Goal: Task Accomplishment & Management: Use online tool/utility

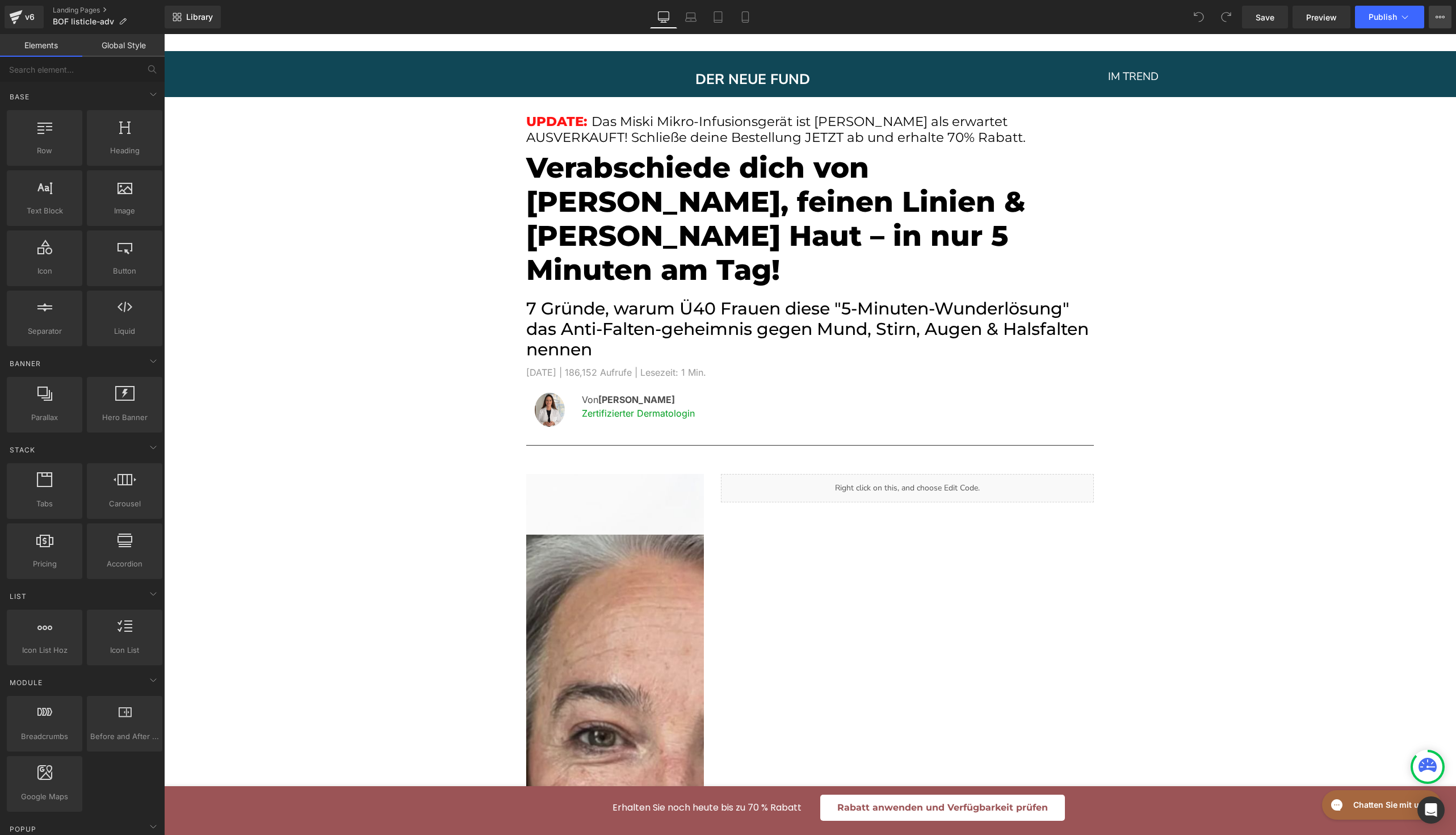
click at [1438, 22] on button "View Live Page View with current Template Save Template to Library Schedule Pub…" at bounding box center [1440, 17] width 22 height 22
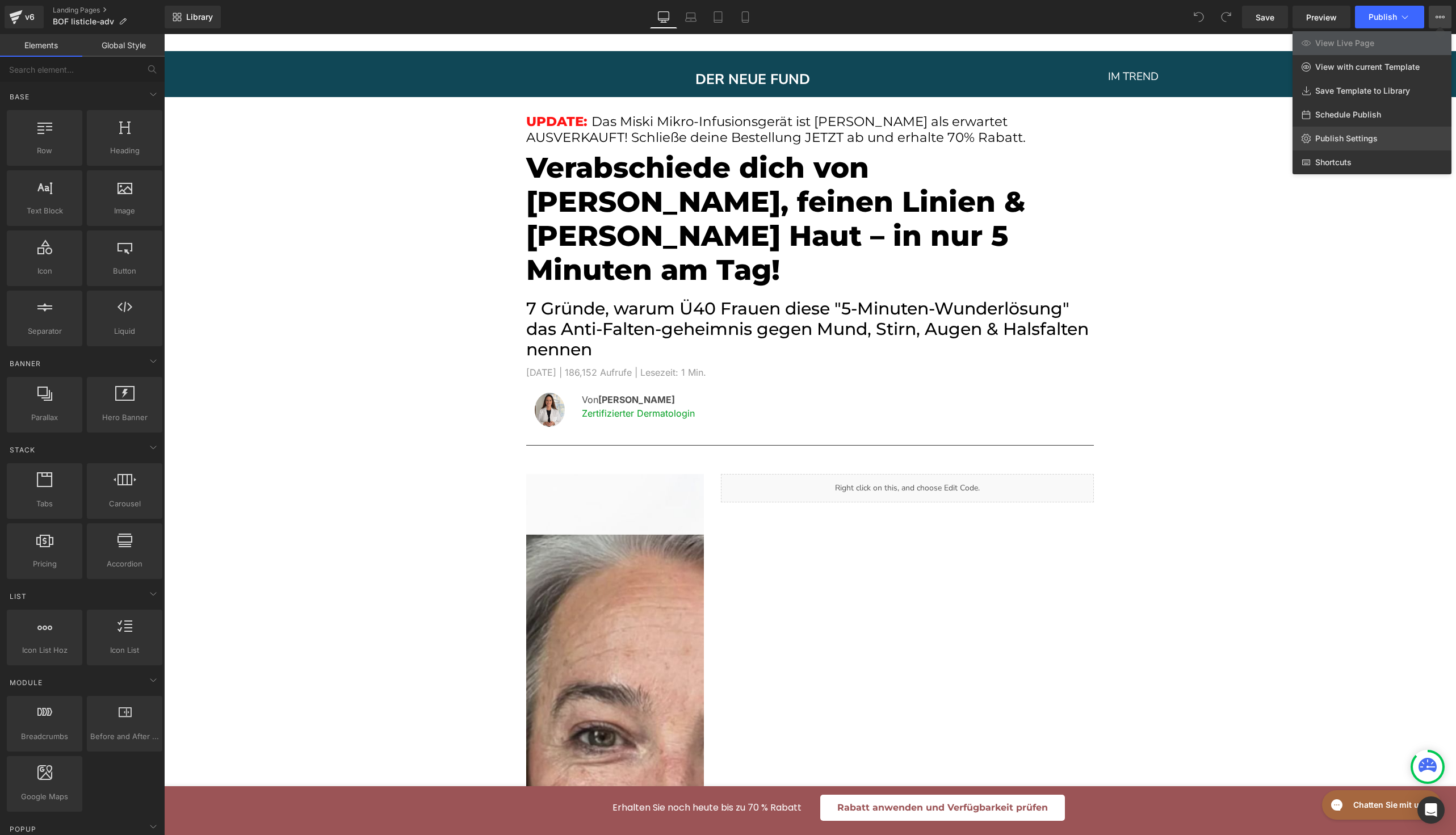
click at [1371, 133] on span "Publish Settings" at bounding box center [1346, 138] width 63 height 10
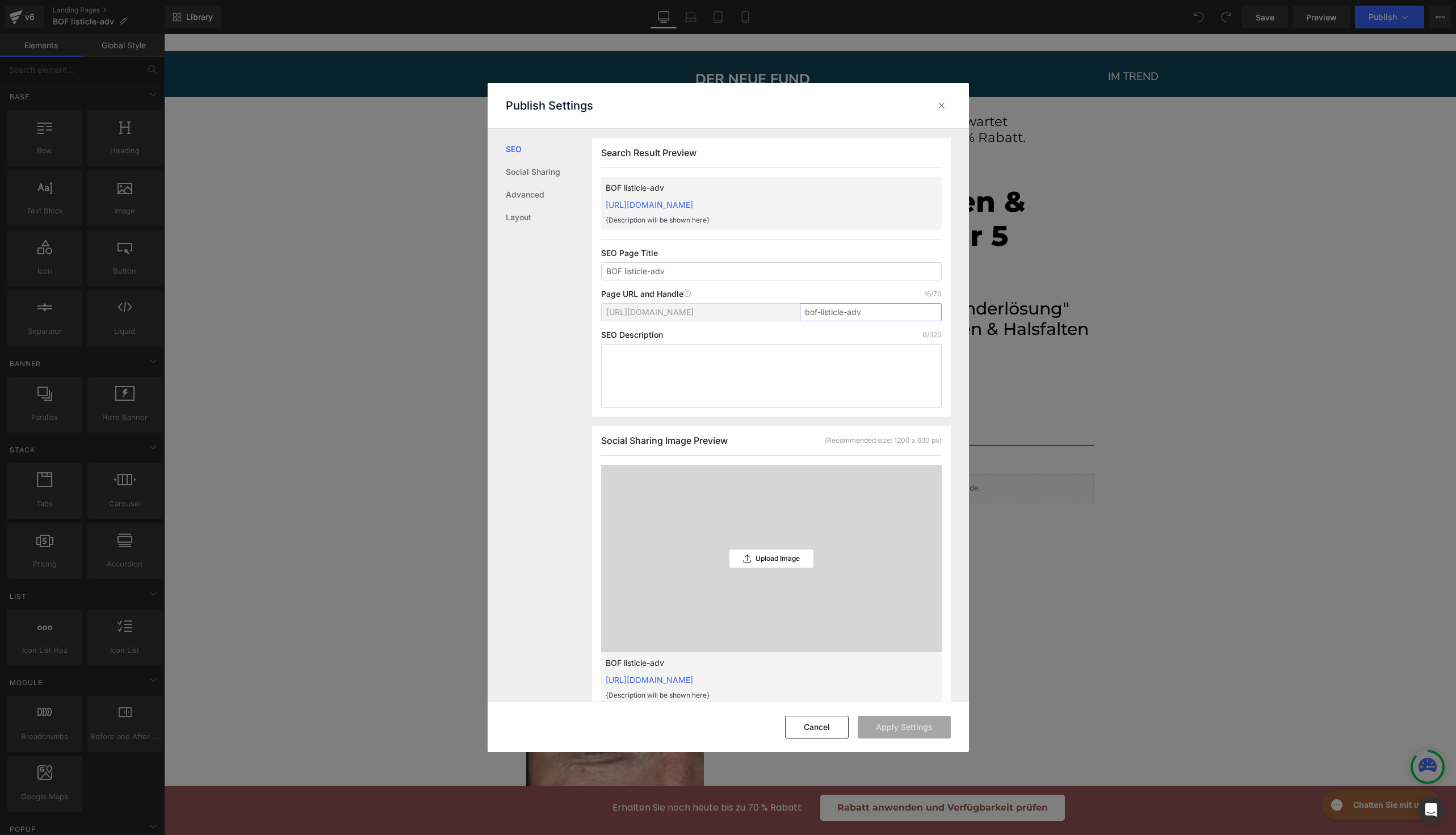
click at [847, 315] on input "bof-listicle-adv" at bounding box center [871, 312] width 142 height 18
paste input "products-adv-BOF"
click at [904, 723] on button "Apply Settings" at bounding box center [904, 727] width 93 height 22
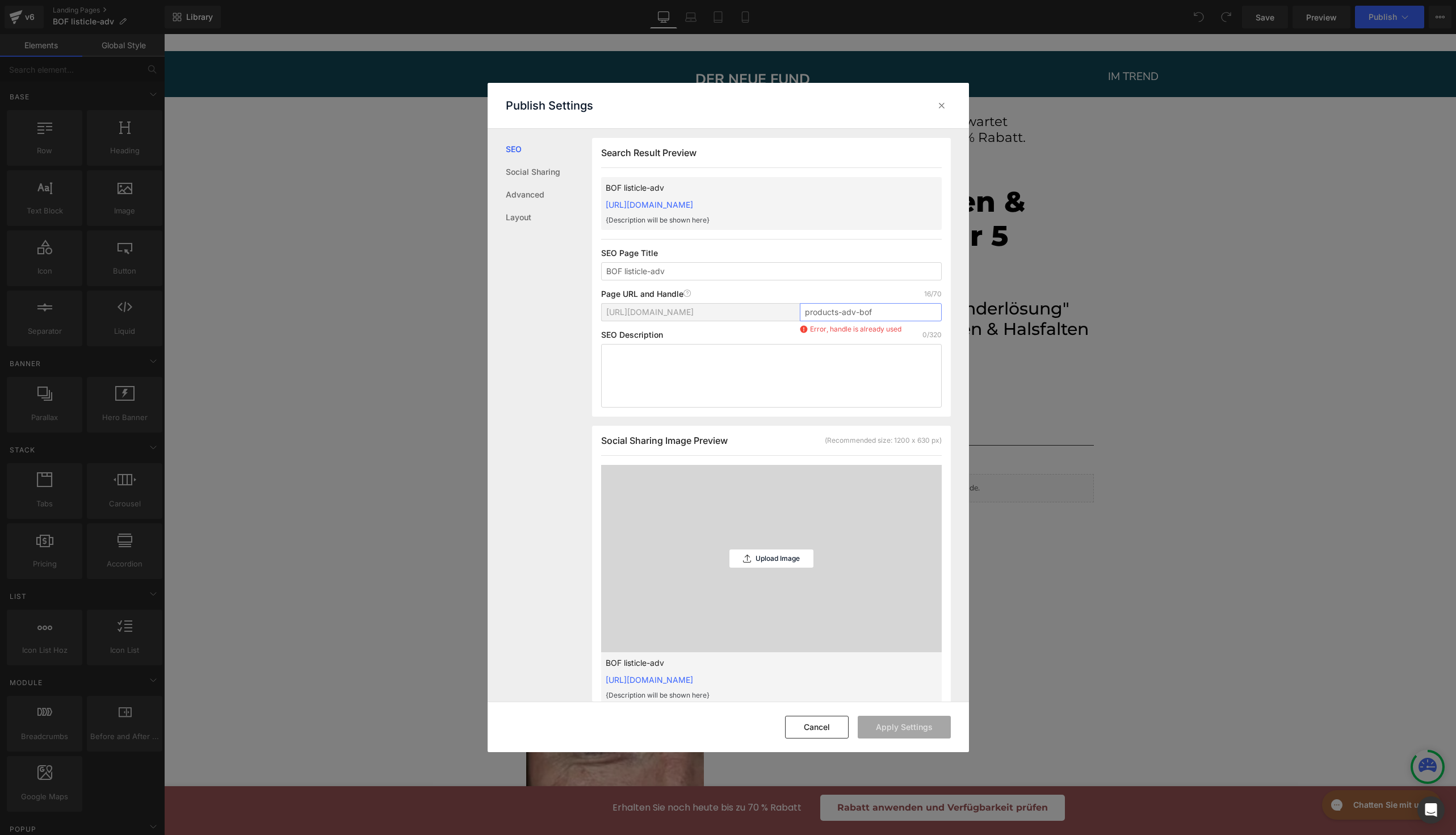
click at [871, 309] on input "products-adv-bof" at bounding box center [871, 312] width 142 height 18
paste input "BOF-2"
click at [908, 728] on button "Apply Settings" at bounding box center [904, 727] width 93 height 22
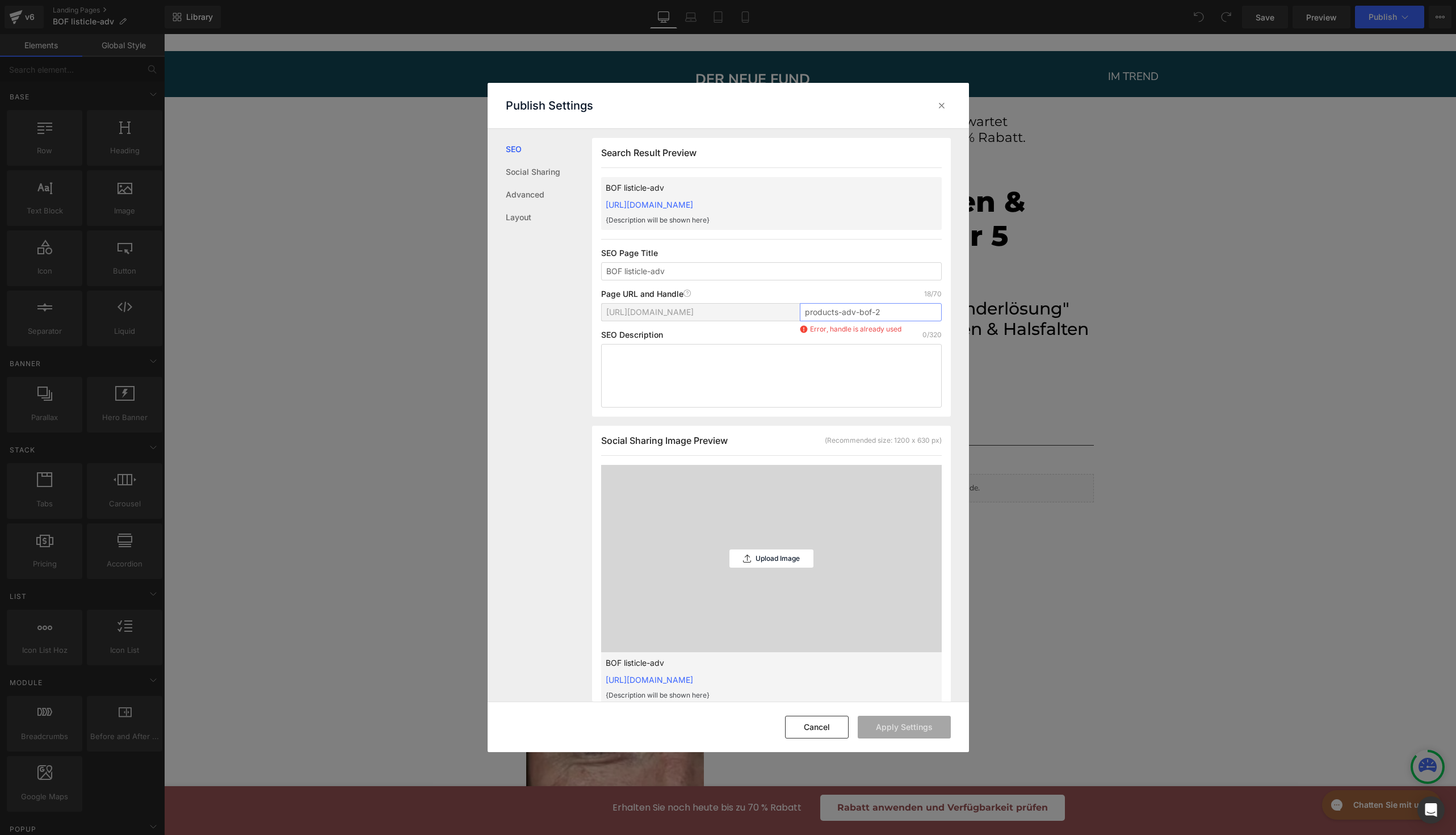
drag, startPoint x: 879, startPoint y: 315, endPoint x: 839, endPoint y: 315, distance: 40.0
click at [839, 315] on input "products-adv-bof-2" at bounding box center [871, 312] width 142 height 18
type input "products-bof-products"
click at [891, 727] on button "Apply Settings" at bounding box center [904, 727] width 93 height 22
click at [909, 307] on input "products-bof-products" at bounding box center [871, 312] width 142 height 18
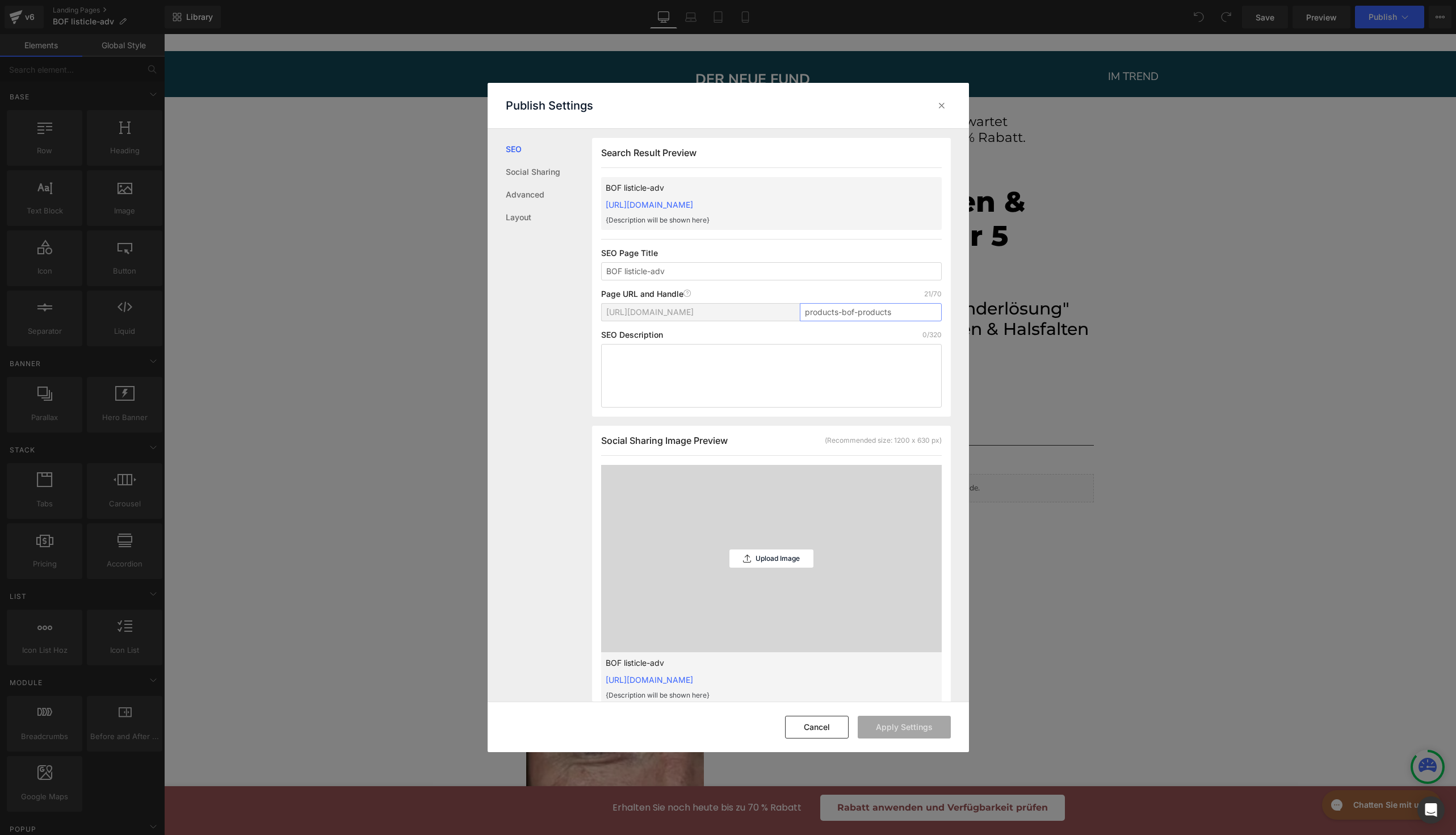
click at [909, 307] on input "products-bof-products" at bounding box center [871, 312] width 142 height 18
click at [947, 108] on div at bounding box center [941, 105] width 18 height 18
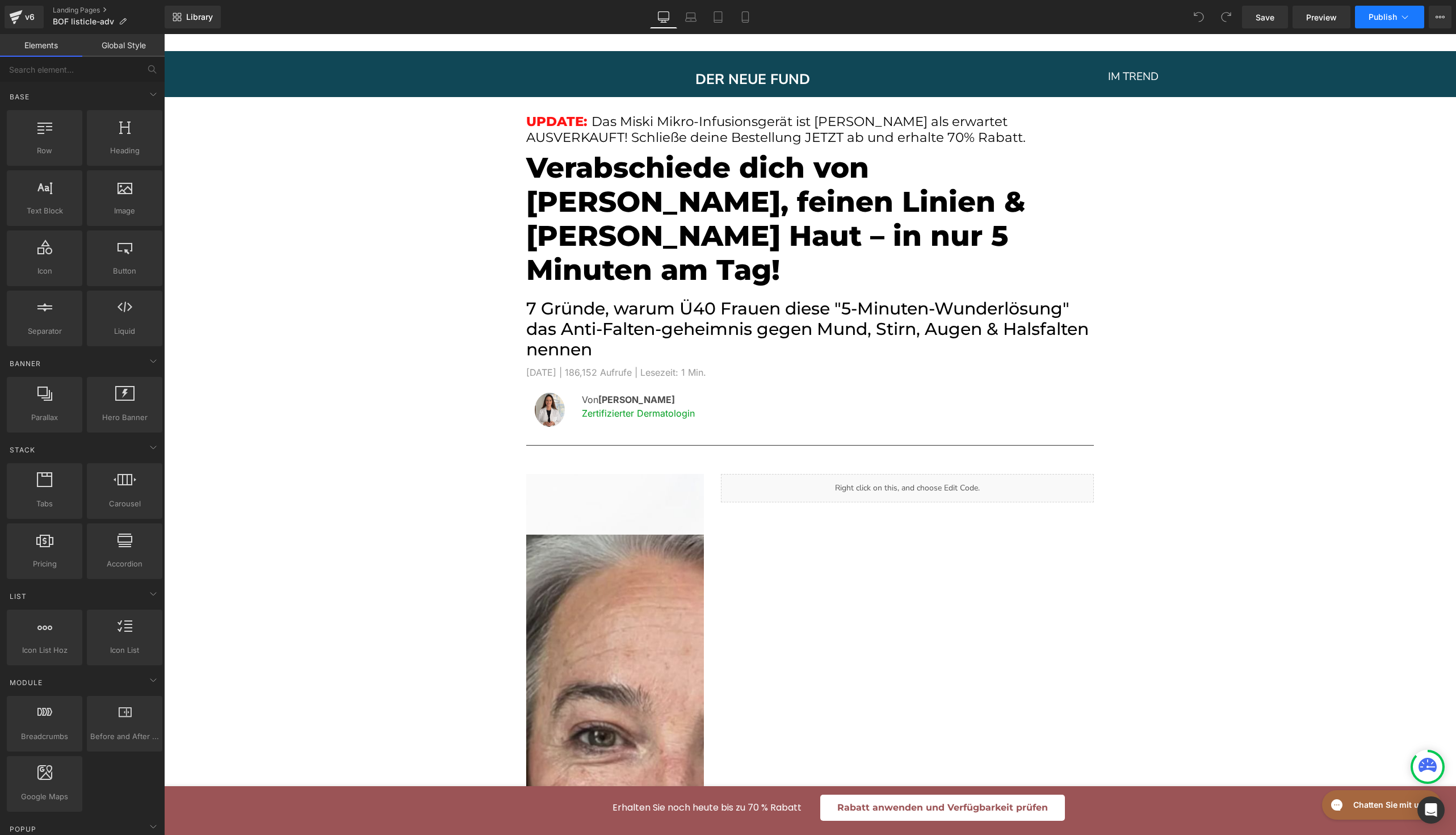
click at [1395, 22] on button "Publish" at bounding box center [1389, 17] width 69 height 22
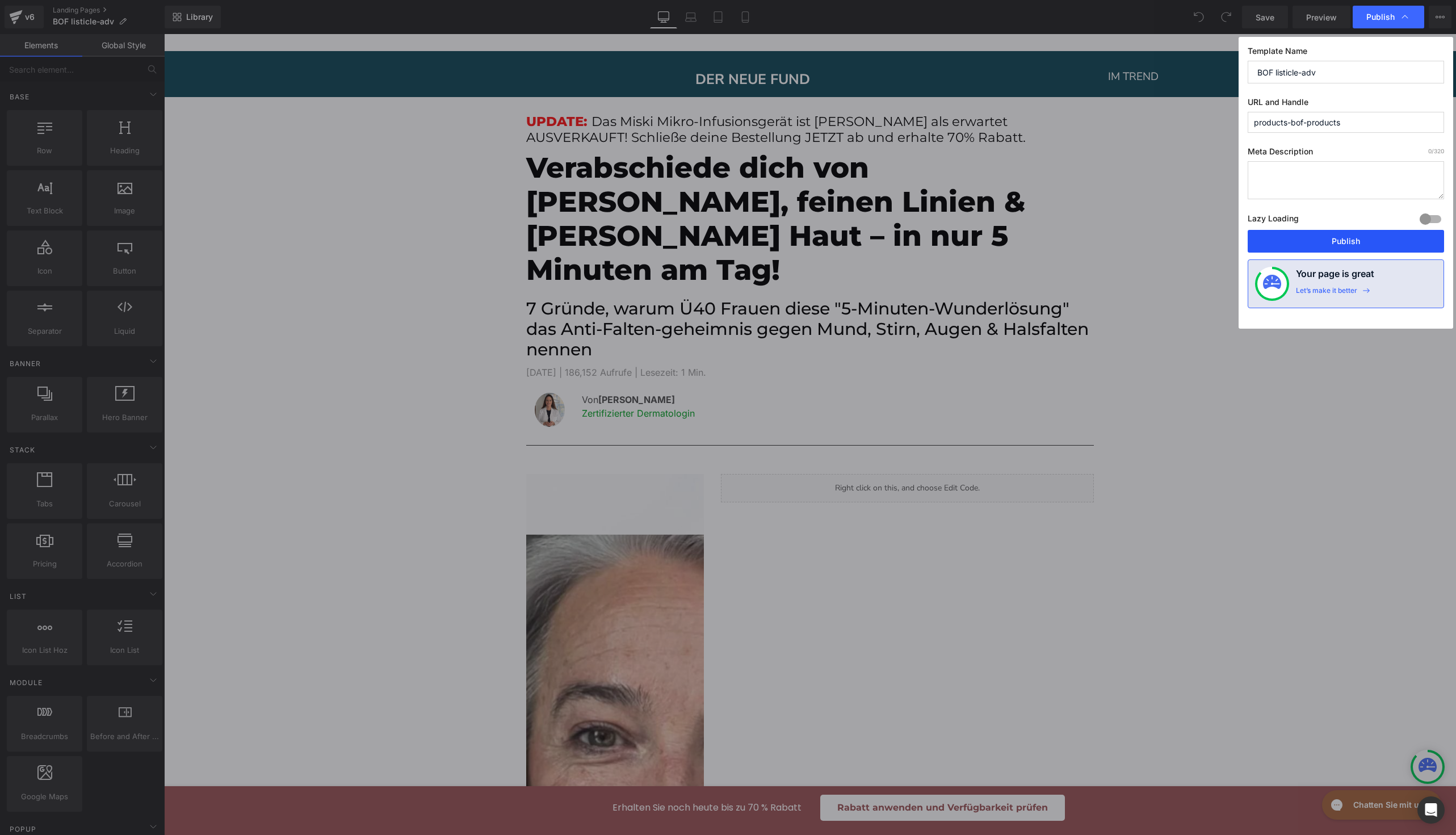
click at [1281, 248] on button "Publish" at bounding box center [1346, 241] width 196 height 22
